Goal: Register for event/course

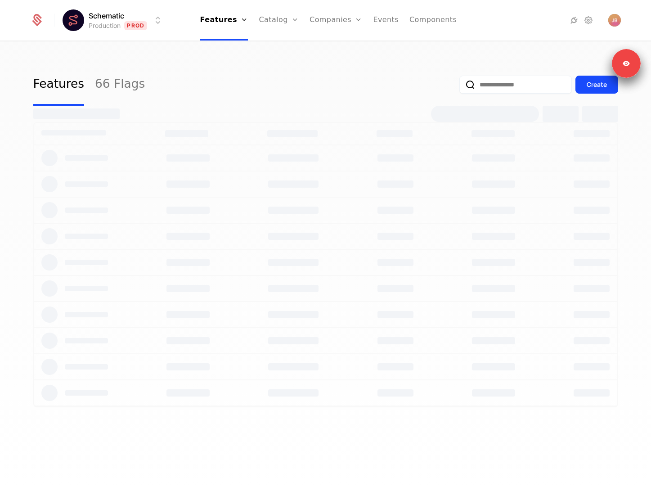
select select "**"
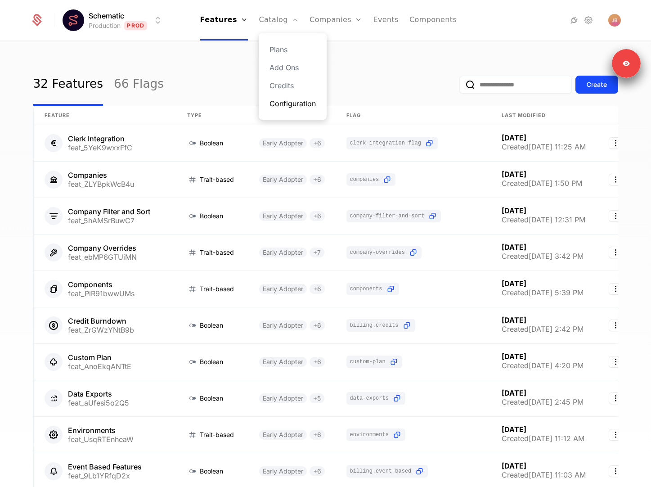
click at [288, 100] on link "Configuration" at bounding box center [292, 103] width 46 height 11
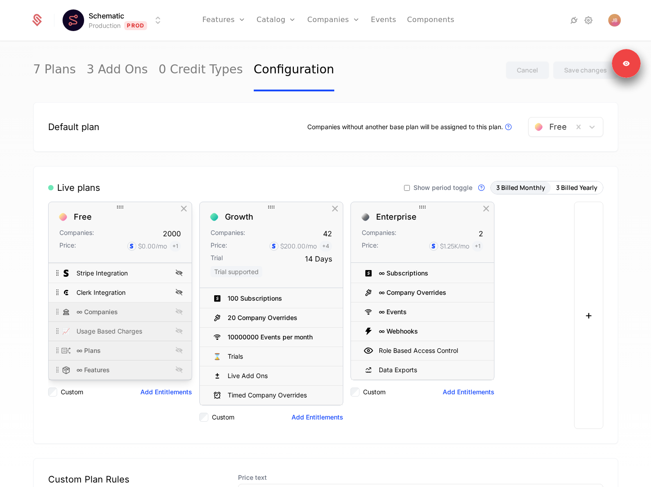
scroll to position [100, 0]
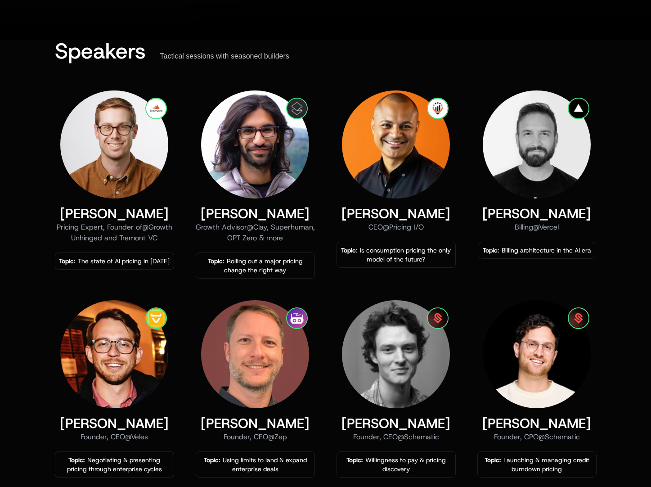
scroll to position [407, 0]
